Goal: Task Accomplishment & Management: Manage account settings

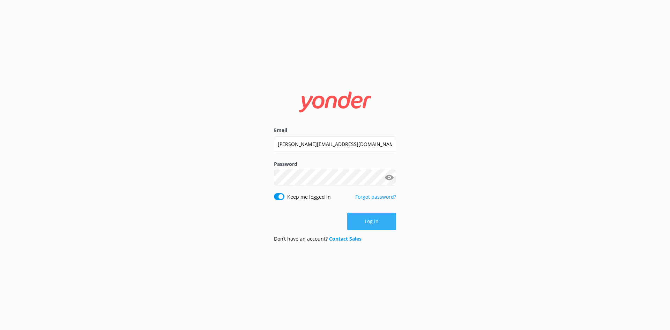
click at [388, 220] on button "Log in" at bounding box center [371, 221] width 49 height 17
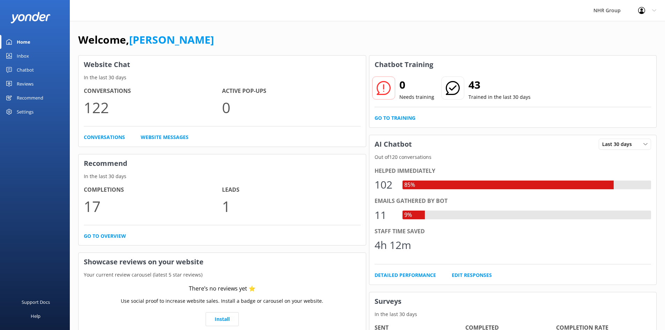
click at [38, 58] on link "Inbox" at bounding box center [35, 56] width 70 height 14
